Goal: Information Seeking & Learning: Learn about a topic

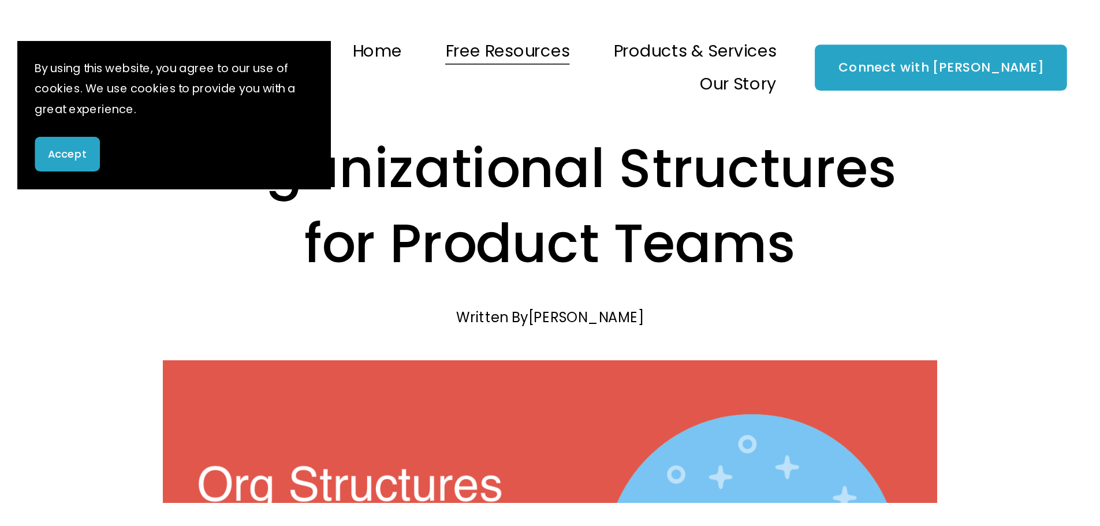
scroll to position [1275, 0]
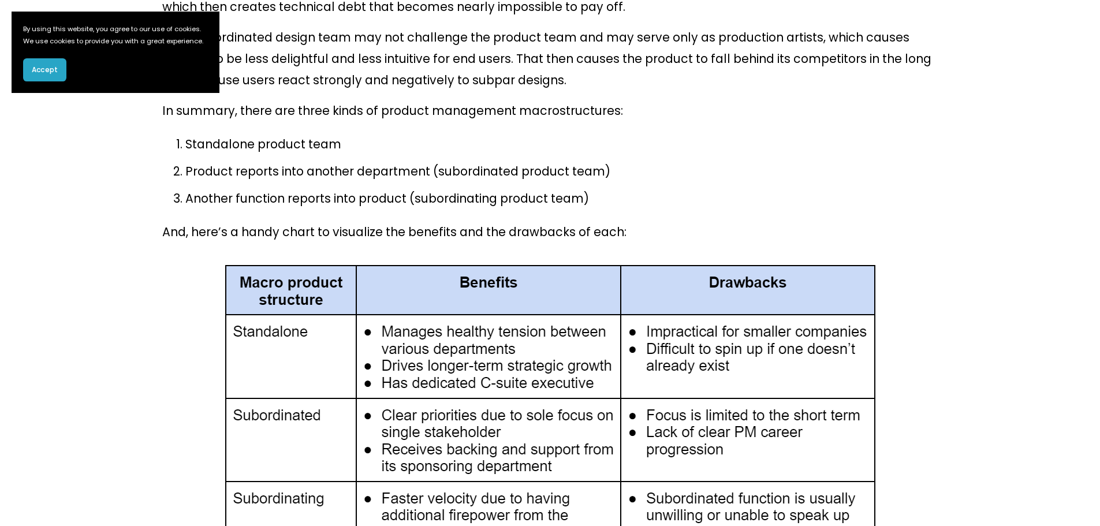
scroll to position [2464, 0]
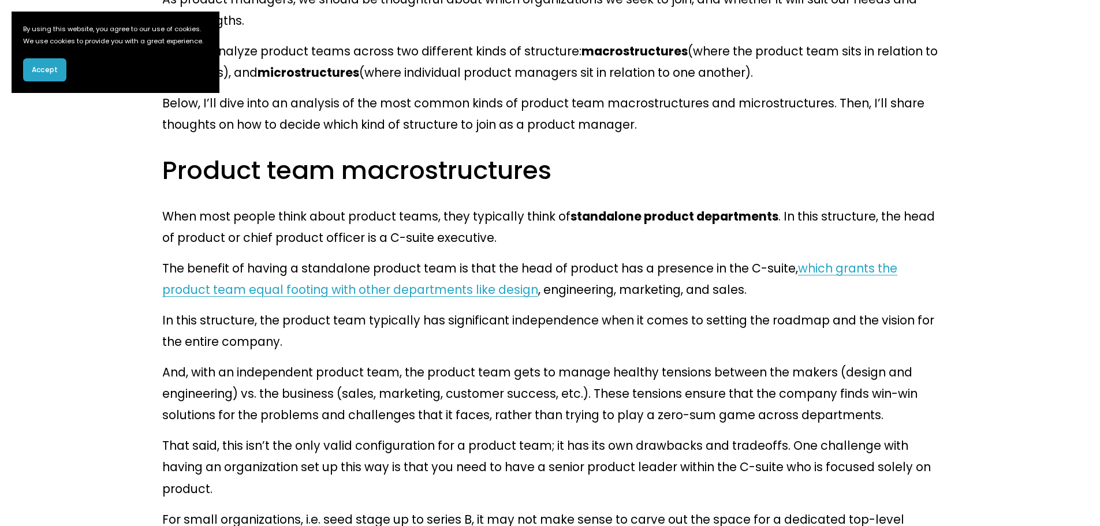
scroll to position [616, 0]
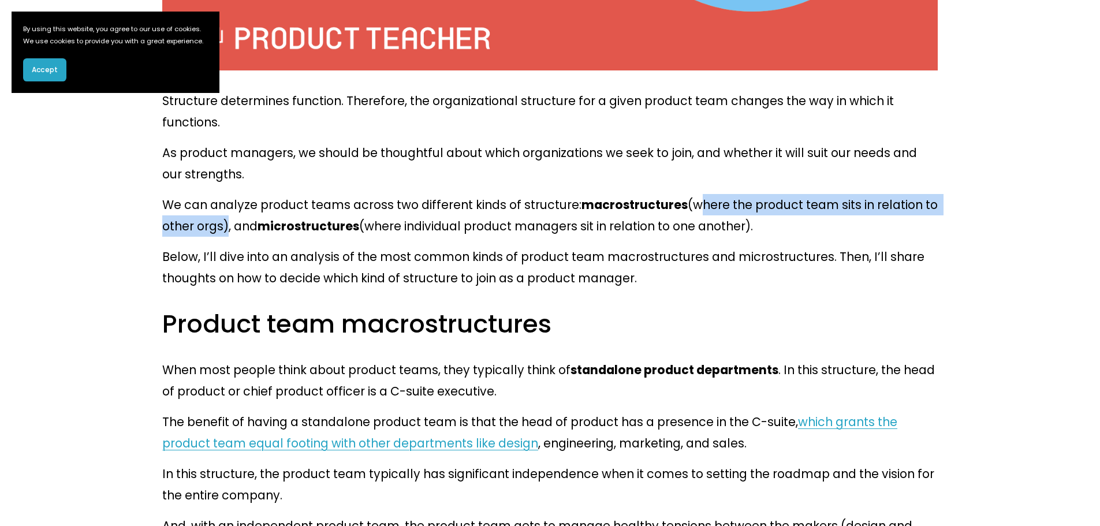
drag, startPoint x: 660, startPoint y: 143, endPoint x: 187, endPoint y: 160, distance: 473.1
click at [187, 194] on p "We can analyze product teams across two different kinds of structure: macrostru…" at bounding box center [549, 215] width 775 height 43
copy p "where the product team sits in relation to other orgs"
